Goal: Information Seeking & Learning: Learn about a topic

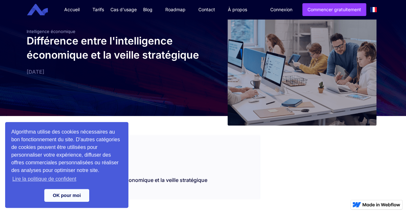
scroll to position [48, 0]
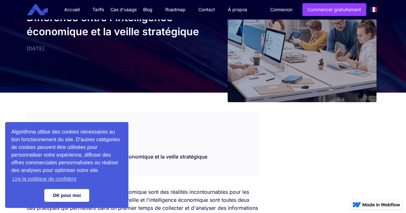
click at [71, 192] on link "OK pour moi" at bounding box center [66, 195] width 45 height 13
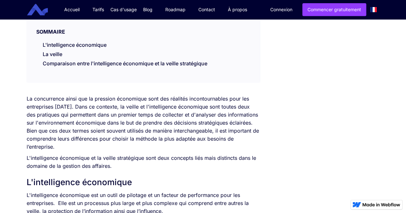
scroll to position [142, 0]
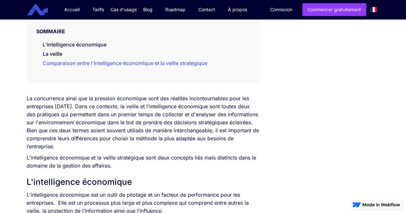
click at [127, 62] on link "Comparaison entre l'intelligence économique et la veille stratégique" at bounding box center [125, 63] width 165 height 6
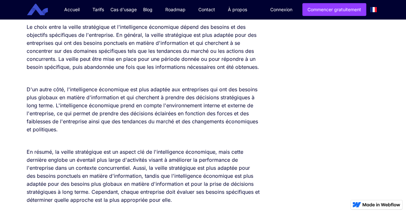
scroll to position [806, 0]
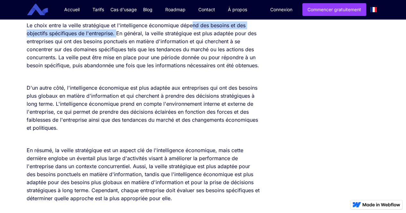
drag, startPoint x: 116, startPoint y: 42, endPoint x: 191, endPoint y: 31, distance: 76.2
click at [191, 31] on p "Le choix entre la veille stratégique et l'intelligence économique dépend des be…" at bounding box center [143, 45] width 233 height 48
drag, startPoint x: 179, startPoint y: 32, endPoint x: 113, endPoint y: 43, distance: 67.3
click at [113, 43] on p "Le choix entre la veille stratégique et l'intelligence économique dépend des be…" at bounding box center [143, 45] width 233 height 48
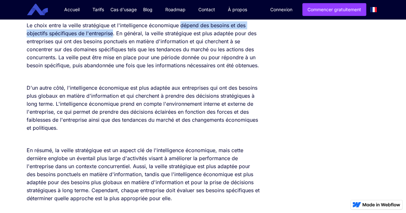
copy p "dépend des besoins et des objectifs spécifiques de l'entreprise"
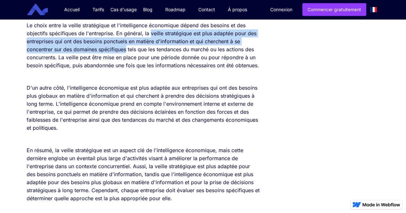
drag, startPoint x: 151, startPoint y: 41, endPoint x: 127, endPoint y: 57, distance: 28.2
click at [127, 57] on p "Le choix entre la veille stratégique et l'intelligence économique dépend des be…" at bounding box center [143, 45] width 233 height 48
copy p "veille stratégique est plus adaptée pour des entreprises qui ont des besoins po…"
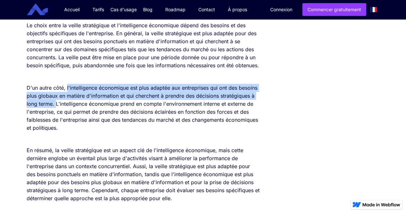
drag, startPoint x: 66, startPoint y: 103, endPoint x: 55, endPoint y: 119, distance: 19.7
click at [55, 119] on p "D'un autre côté, l'intelligence économique est plus adaptée aux entreprises qui…" at bounding box center [143, 108] width 233 height 48
copy p "l'intelligence économique est plus adaptée aux entreprises qui ont des besoins …"
